Goal: Navigation & Orientation: Find specific page/section

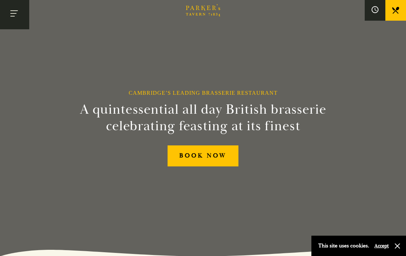
click at [10, 16] on span "Toggle navigation" at bounding box center [12, 16] width 4 height 1
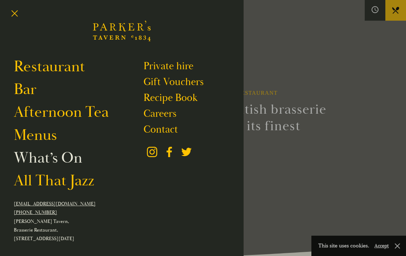
click at [76, 164] on link "What’s On" at bounding box center [48, 157] width 69 height 19
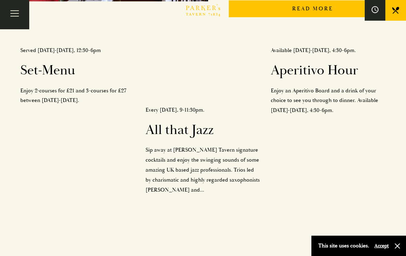
scroll to position [294, 0]
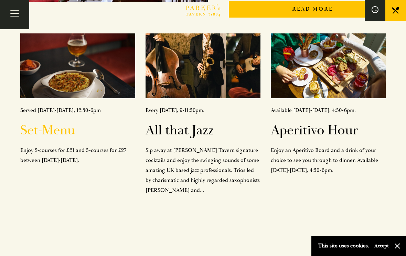
click at [61, 122] on h2 "Set-Menu" at bounding box center [77, 130] width 115 height 17
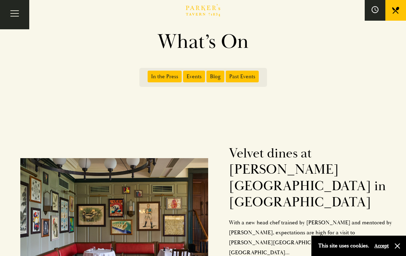
scroll to position [0, 0]
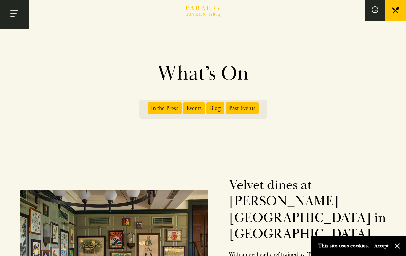
click at [13, 18] on button "Toggle navigation" at bounding box center [14, 14] width 29 height 29
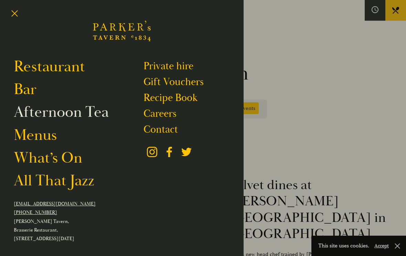
click at [99, 111] on link "Afternoon Tea" at bounding box center [61, 112] width 95 height 19
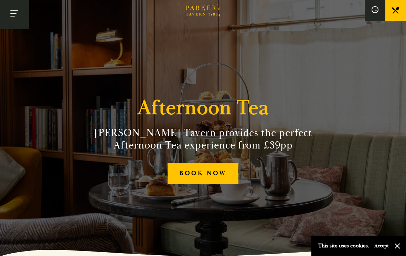
click at [13, 18] on button "Toggle navigation" at bounding box center [14, 14] width 29 height 29
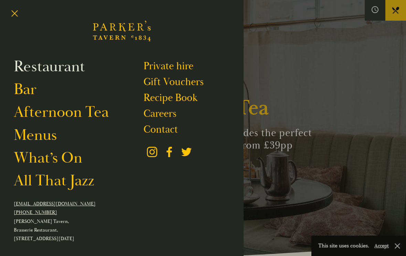
click at [66, 73] on link "Restaurant" at bounding box center [49, 66] width 71 height 19
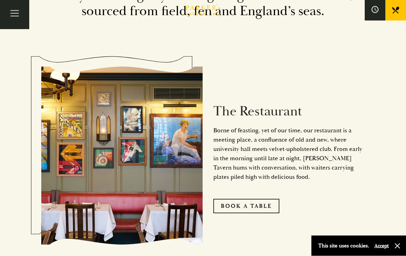
scroll to position [307, 0]
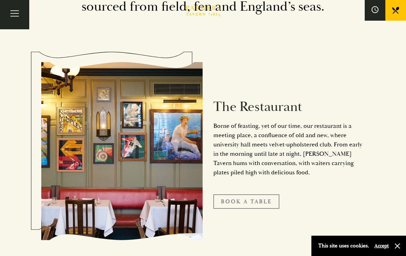
click at [269, 209] on link "Book A Table" at bounding box center [246, 201] width 66 height 14
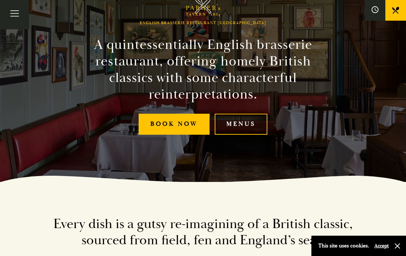
scroll to position [0, 0]
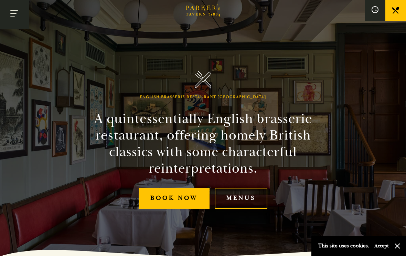
click at [16, 15] on button "Toggle navigation" at bounding box center [14, 14] width 29 height 29
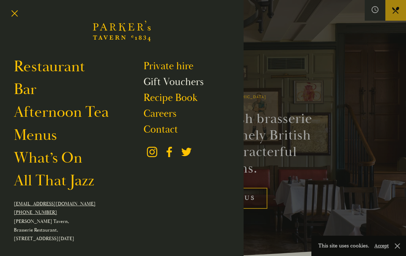
click at [193, 81] on link "Gift Vouchers" at bounding box center [174, 81] width 60 height 13
